Goal: Feedback & Contribution: Leave review/rating

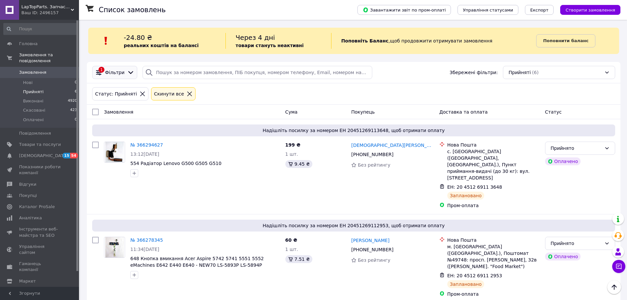
scroll to position [33, 0]
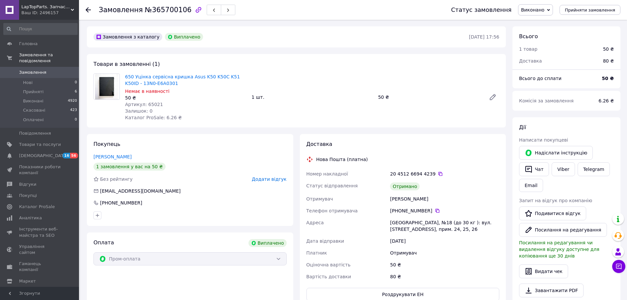
scroll to position [18, 0]
click at [264, 179] on span "Додати відгук" at bounding box center [269, 178] width 35 height 5
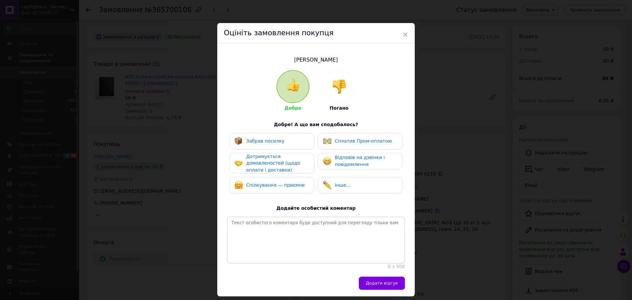
click at [276, 141] on span "Забрав посилку" at bounding box center [265, 140] width 38 height 5
click at [275, 167] on span "Дотримується домовленостей (щодо оплати і доставки)" at bounding box center [273, 163] width 54 height 19
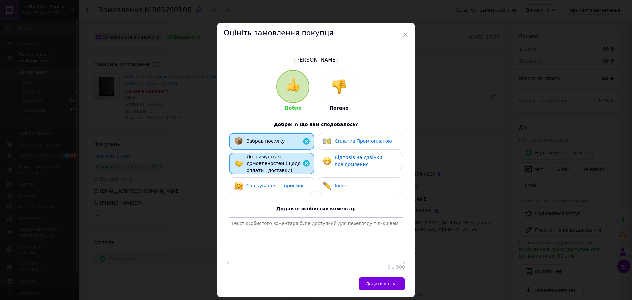
drag, startPoint x: 277, startPoint y: 181, endPoint x: 325, endPoint y: 153, distance: 55.8
click at [280, 181] on div "Спілкування — приємне" at bounding box center [269, 185] width 70 height 9
click at [333, 144] on div "Сплатив Пром-оплатою" at bounding box center [357, 141] width 69 height 9
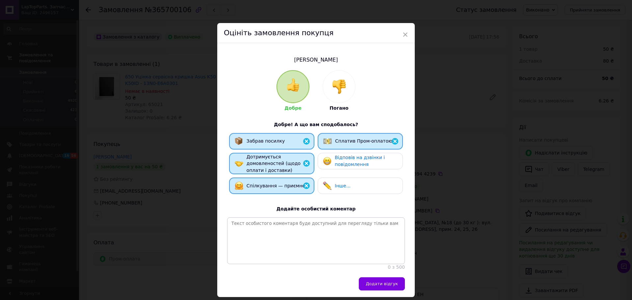
click at [348, 162] on span "Відповів на дзвінки і повідомлення" at bounding box center [360, 161] width 50 height 12
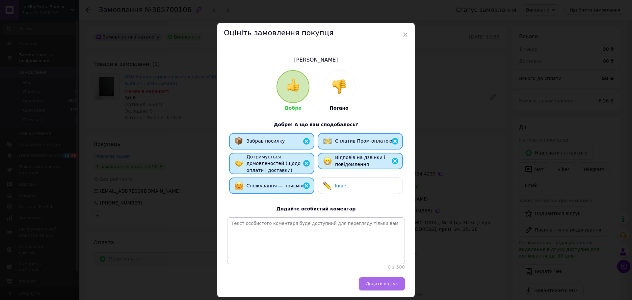
click at [381, 285] on span "Додати відгук" at bounding box center [382, 283] width 32 height 5
